Goal: Check status: Check status

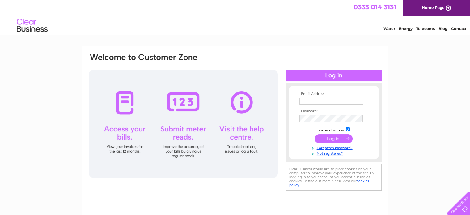
type input "[PERSON_NAME][EMAIL_ADDRESS][PERSON_NAME][DOMAIN_NAME]"
click at [331, 138] on input "submit" at bounding box center [334, 138] width 38 height 9
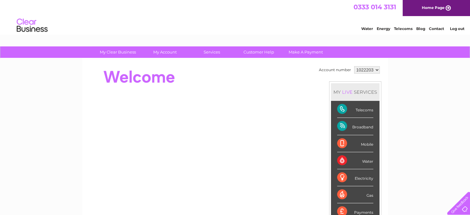
click at [342, 106] on div "Telecoms" at bounding box center [355, 109] width 36 height 17
click at [343, 126] on div "Broadband" at bounding box center [355, 126] width 36 height 17
click at [376, 69] on select "1022203" at bounding box center [367, 69] width 26 height 7
click at [343, 110] on div "Telecoms" at bounding box center [355, 109] width 36 height 17
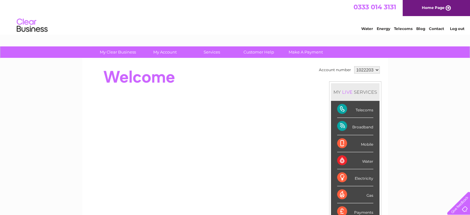
click at [367, 110] on div "Telecoms" at bounding box center [355, 109] width 36 height 17
